Goal: Task Accomplishment & Management: Manage account settings

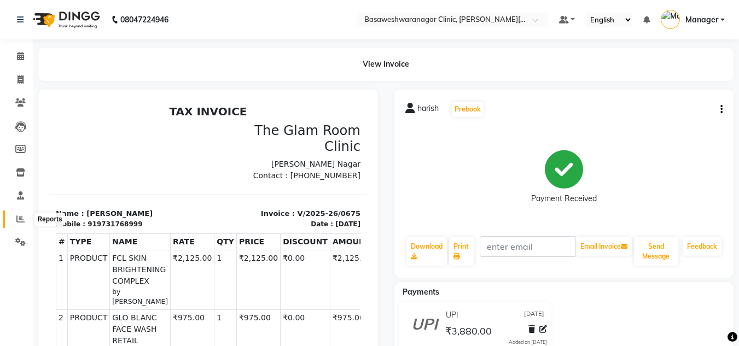
drag, startPoint x: 0, startPoint y: 0, endPoint x: 15, endPoint y: 218, distance: 218.8
click at [15, 218] on span at bounding box center [20, 219] width 19 height 13
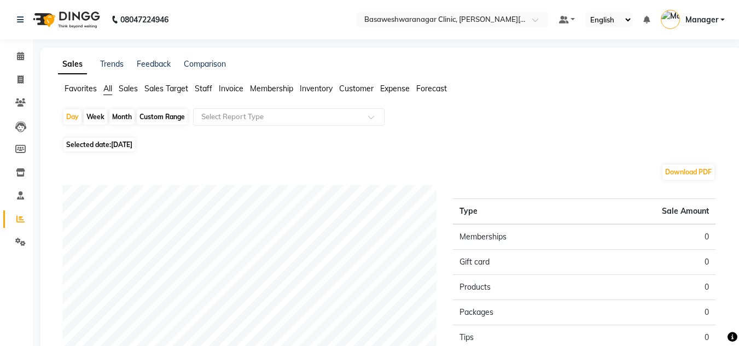
click at [206, 89] on span "Staff" at bounding box center [204, 89] width 18 height 10
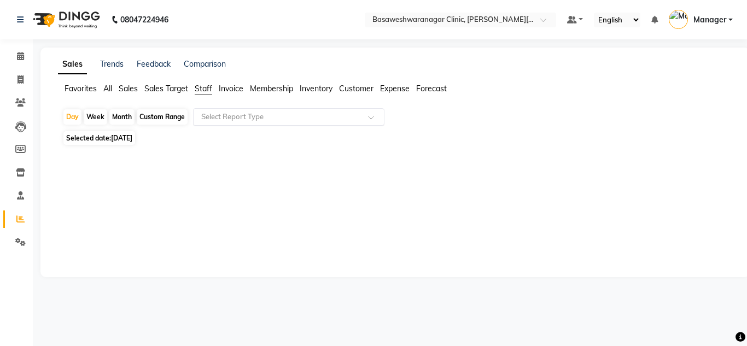
click at [236, 119] on input "text" at bounding box center [278, 117] width 158 height 11
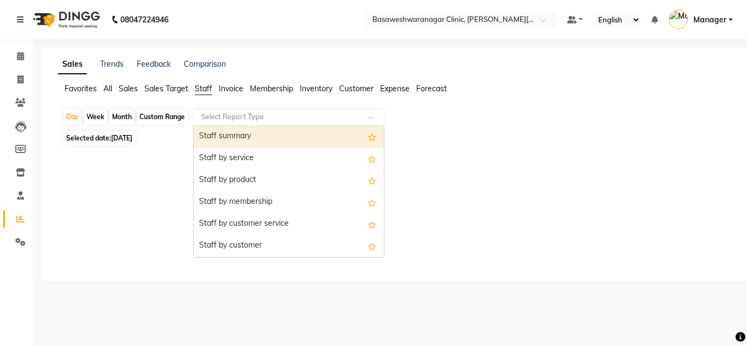
click at [235, 137] on div "Staff summary" at bounding box center [289, 137] width 190 height 22
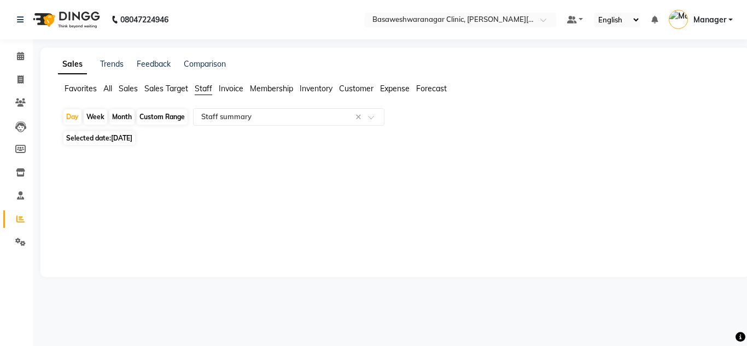
click at [127, 138] on span "[DATE]" at bounding box center [121, 138] width 21 height 8
select select "9"
select select "2025"
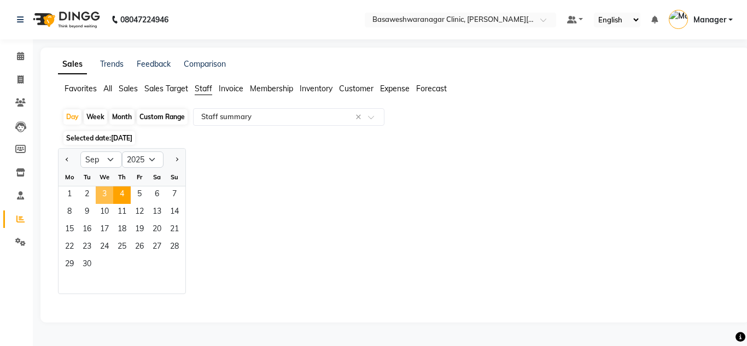
click at [108, 189] on span "3" at bounding box center [105, 196] width 18 height 18
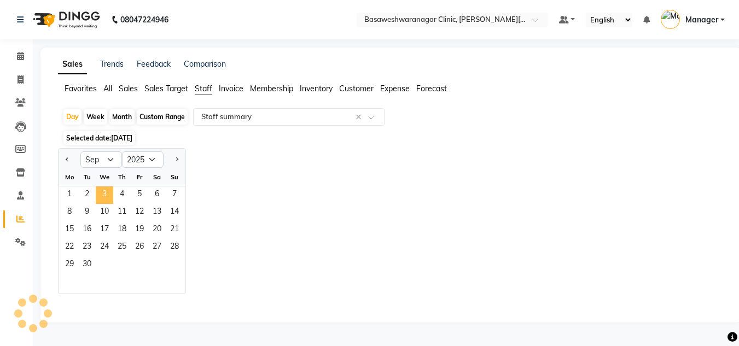
select select "full_report"
select select "csv"
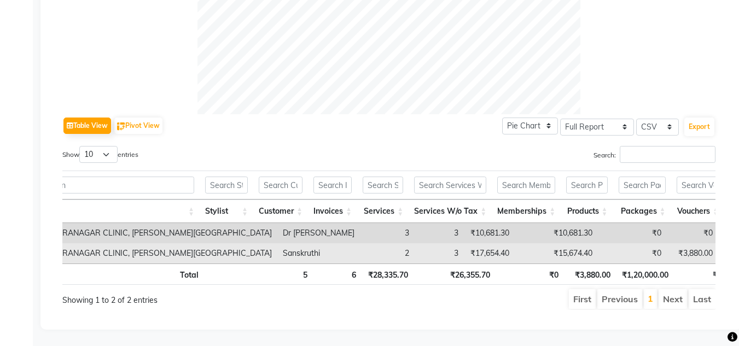
click at [667, 243] on td "₹3,880.00" at bounding box center [692, 253] width 51 height 20
copy td "3,880.00"
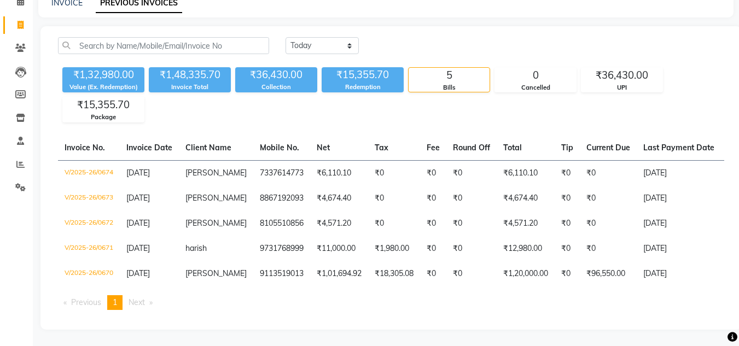
scroll to position [0, 26]
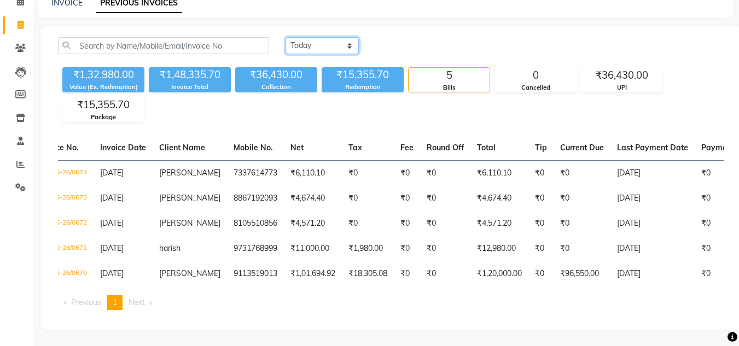
click at [312, 42] on select "Today Yesterday Custom Range" at bounding box center [322, 45] width 73 height 17
select select "yesterday"
click at [286, 37] on select "Today Yesterday Custom Range" at bounding box center [322, 45] width 73 height 17
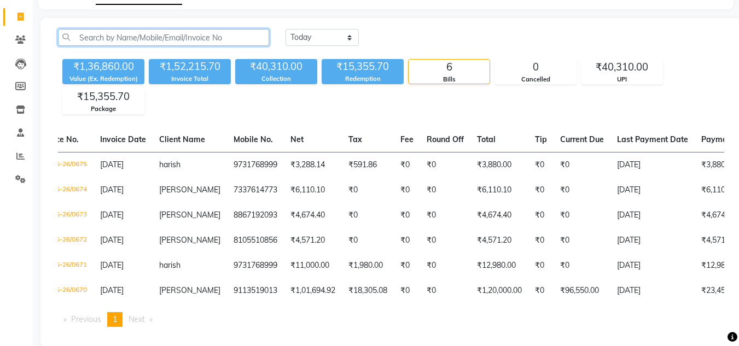
click at [171, 31] on input "text" at bounding box center [163, 37] width 211 height 17
paste input "8197676308"
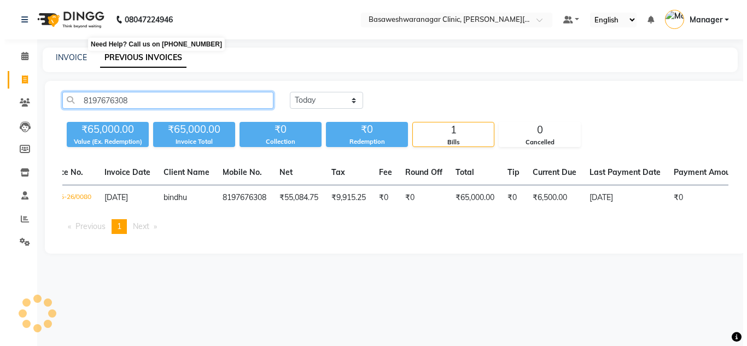
scroll to position [0, 0]
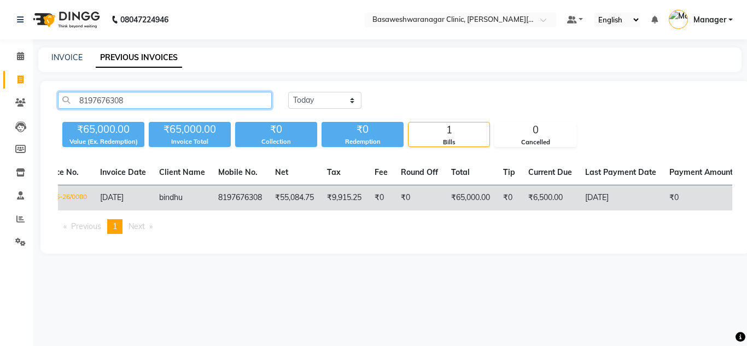
type input "8197676308"
click at [249, 205] on td "8197676308" at bounding box center [240, 198] width 57 height 26
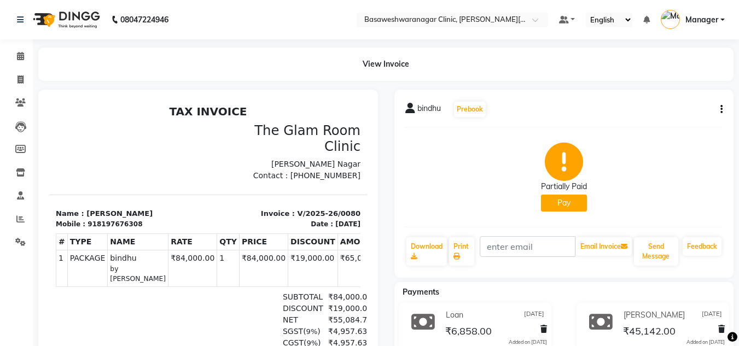
scroll to position [173, 0]
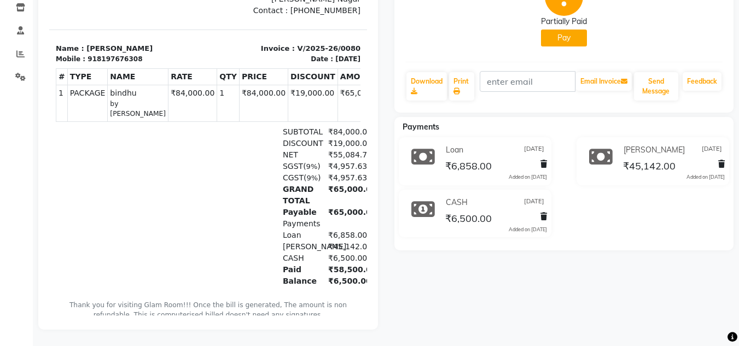
click at [564, 33] on button "Pay" at bounding box center [564, 38] width 46 height 17
select select "1"
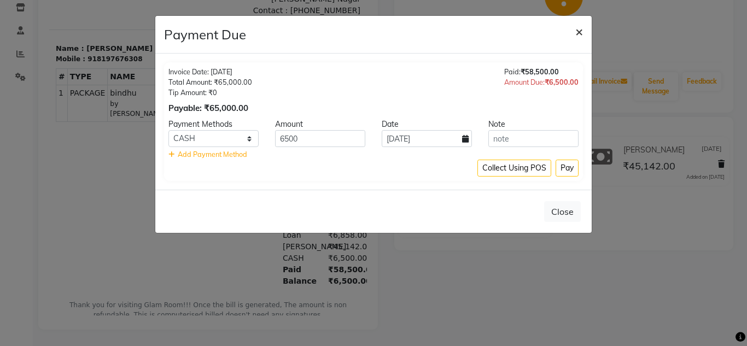
click at [579, 34] on span "×" at bounding box center [579, 31] width 8 height 16
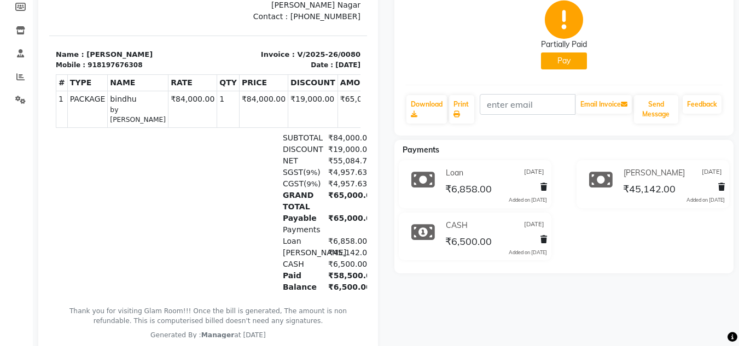
scroll to position [143, 0]
click at [549, 60] on button "Pay" at bounding box center [564, 60] width 46 height 17
select select "1"
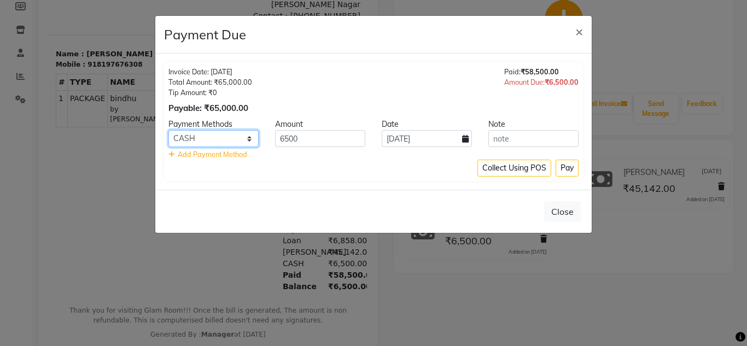
click at [212, 142] on select "CARD UPI CASH Cheque LUZO NearBuy Bajaj Finserv SaveIN Loan" at bounding box center [213, 138] width 90 height 17
click at [293, 137] on input "6500" at bounding box center [320, 138] width 90 height 17
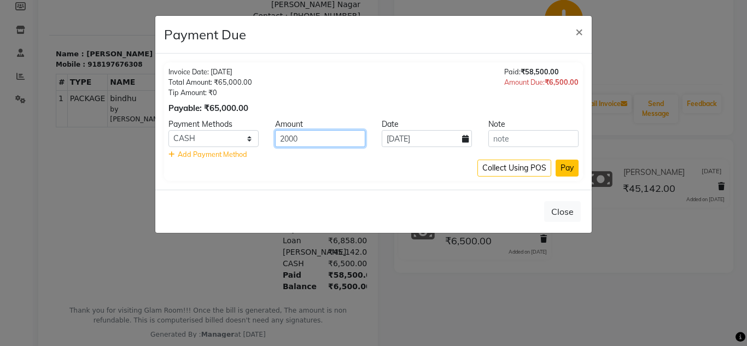
type input "2000"
click at [566, 169] on button "Pay" at bounding box center [567, 168] width 23 height 17
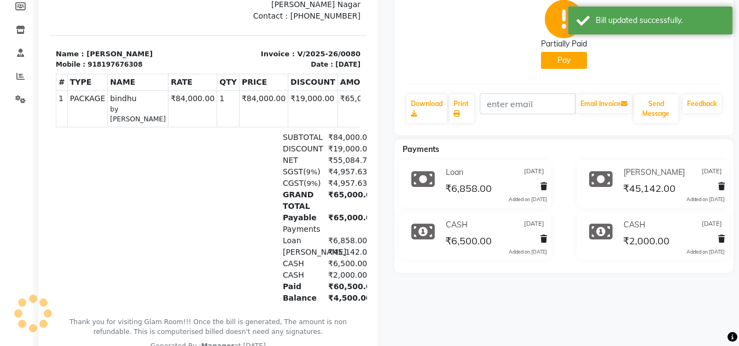
scroll to position [17, 0]
click at [117, 135] on button "Pay" at bounding box center [89, 151] width 56 height 32
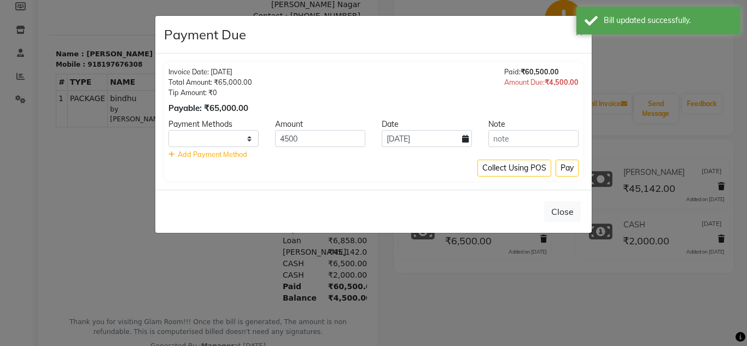
select select "1"
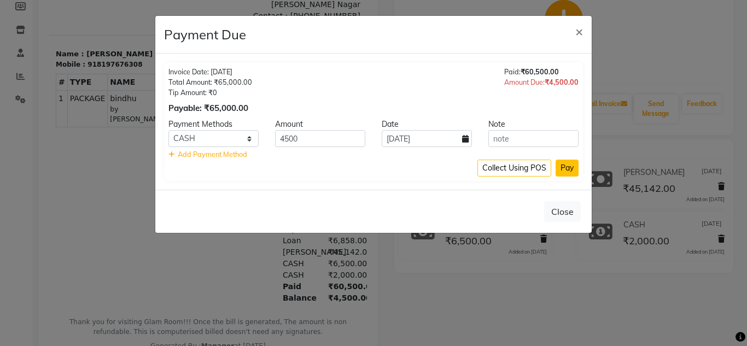
click at [568, 172] on button "Pay" at bounding box center [567, 168] width 23 height 17
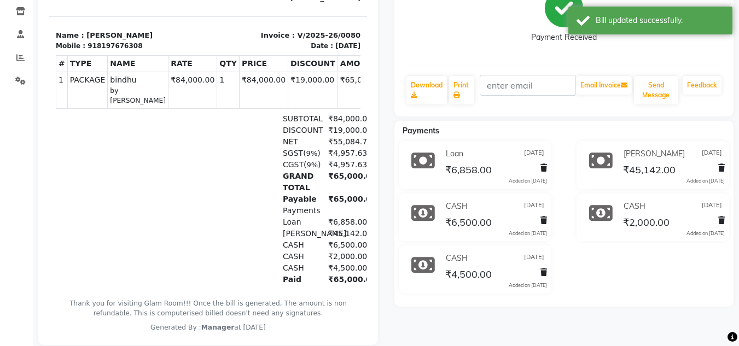
scroll to position [11, 0]
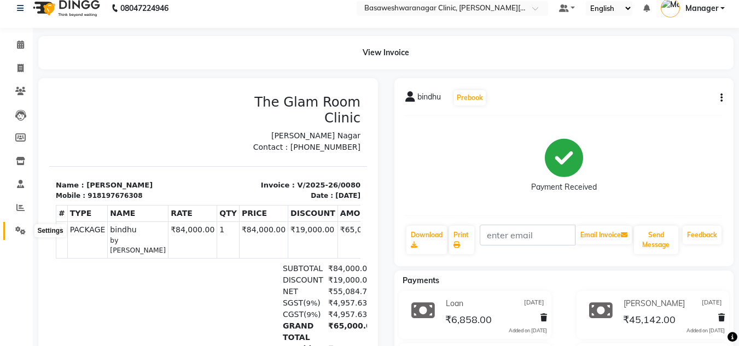
click at [18, 236] on span at bounding box center [20, 231] width 19 height 13
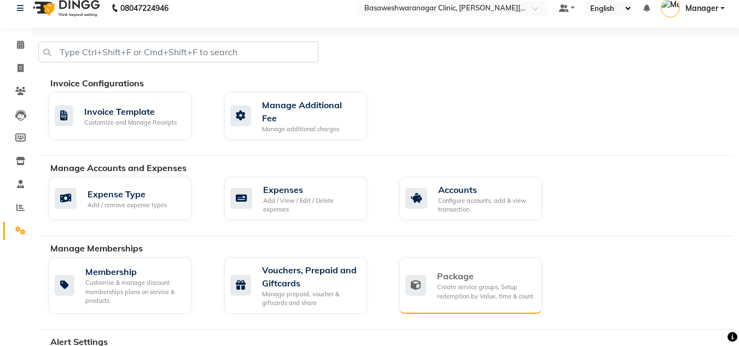
click at [422, 275] on icon at bounding box center [415, 285] width 21 height 21
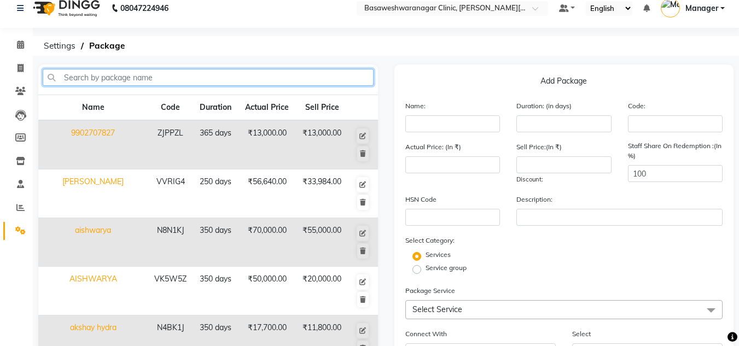
click at [175, 80] on input "text" at bounding box center [208, 77] width 331 height 17
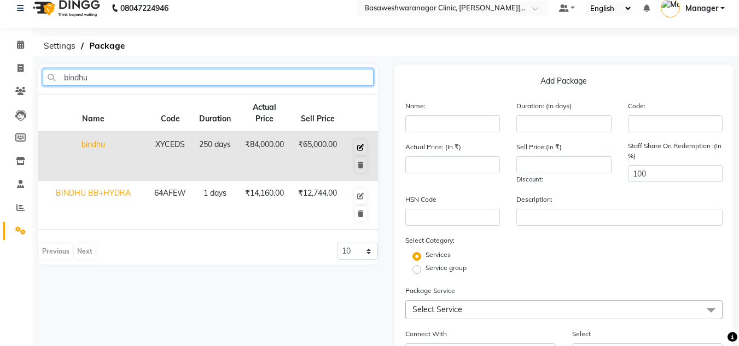
type input "bindhu"
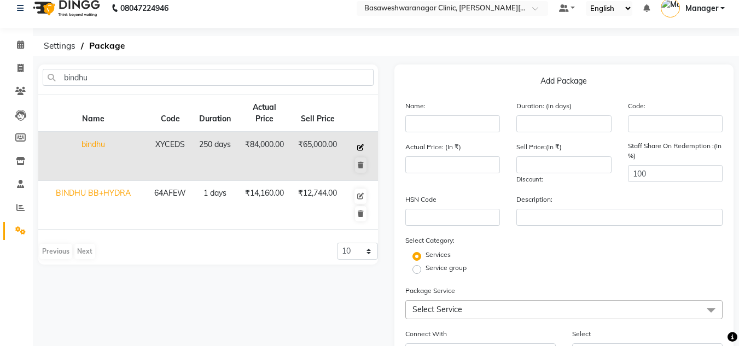
click at [364, 144] on icon at bounding box center [360, 147] width 7 height 7
type input "bindhu"
type input "250"
type input "XYCEDS"
type input "84000"
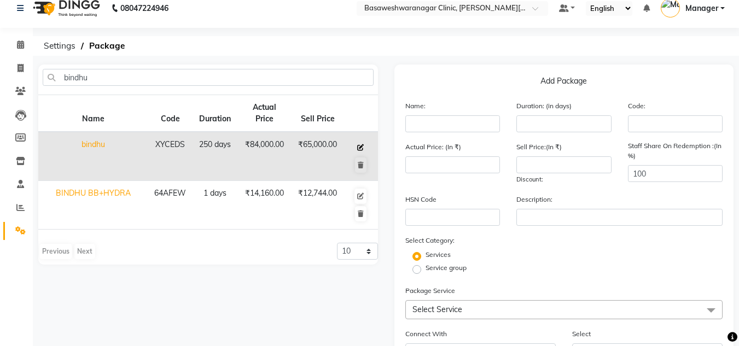
type input "65000"
type input "6 [MEDICAL_DATA] peels+4 gfc(hair)"
checkbox input "true"
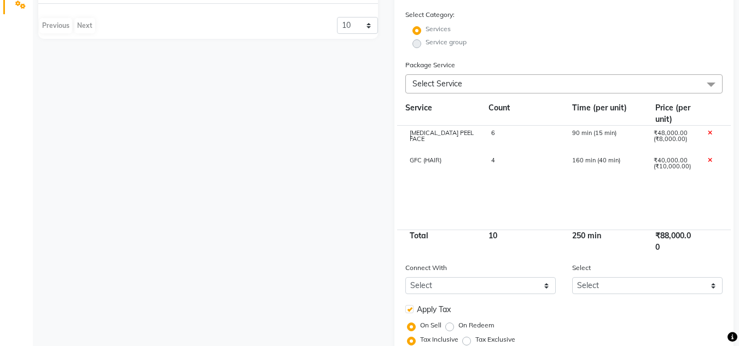
scroll to position [238, 0]
